Goal: Transaction & Acquisition: Purchase product/service

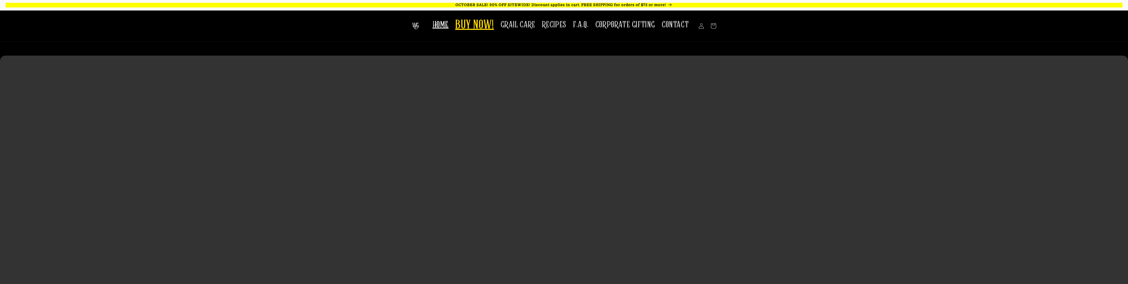
click at [476, 29] on span "BUY NOW!" at bounding box center [474, 25] width 39 height 15
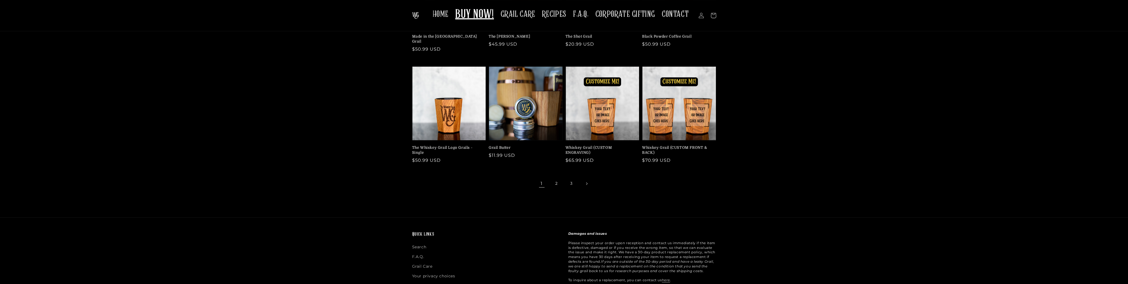
scroll to position [83, 0]
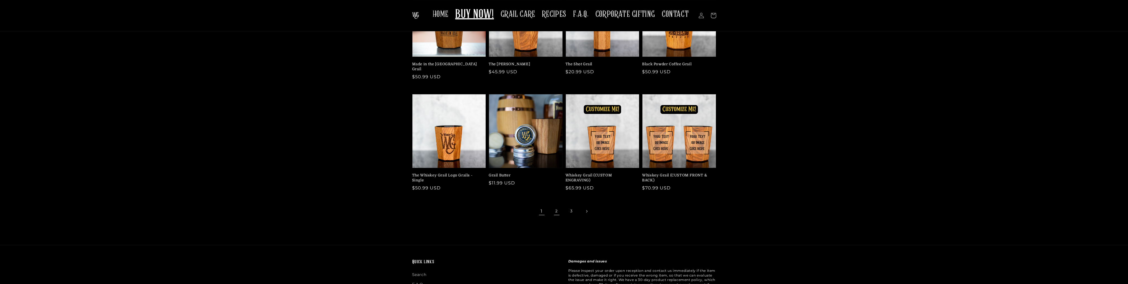
click at [559, 208] on link "2" at bounding box center [556, 211] width 12 height 12
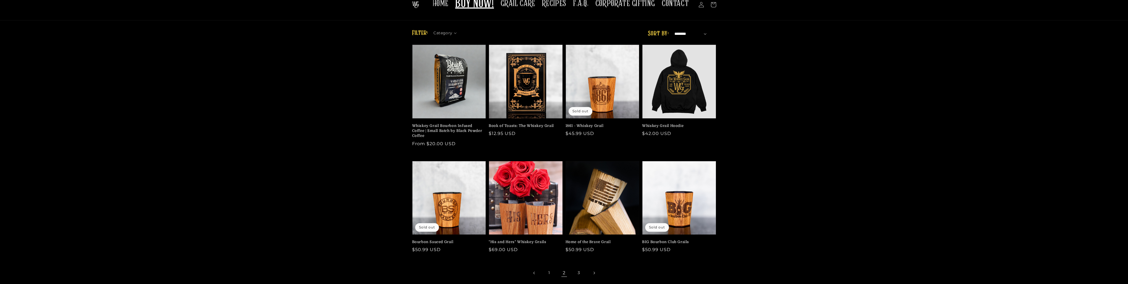
scroll to position [28, 0]
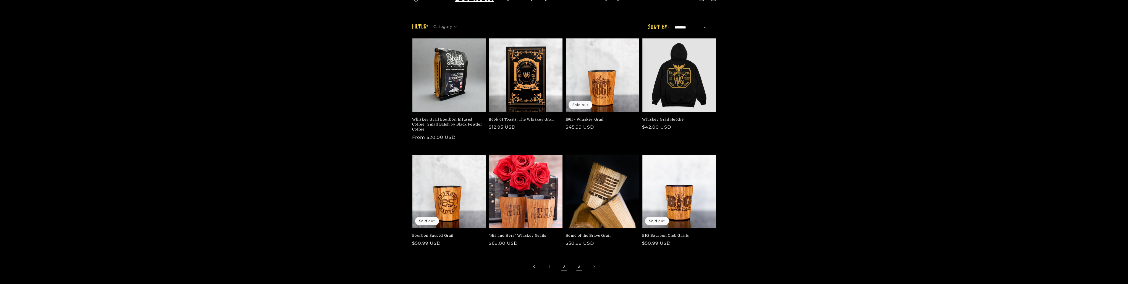
click at [581, 267] on link "3" at bounding box center [579, 266] width 12 height 12
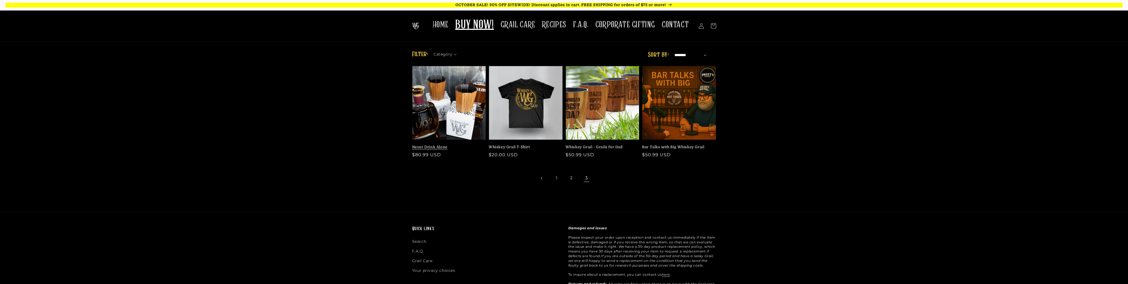
click at [426, 146] on link "Never Drink Alone" at bounding box center [447, 147] width 71 height 5
